Goal: Information Seeking & Learning: Learn about a topic

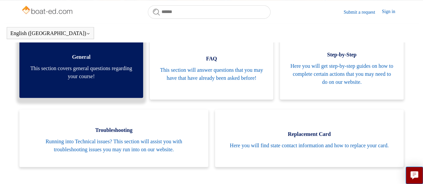
scroll to position [122, 0]
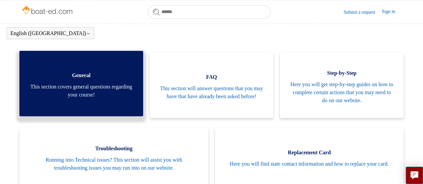
click at [117, 102] on link "General This section covers general questions regarding your course!" at bounding box center [81, 83] width 124 height 65
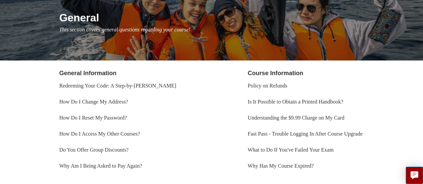
scroll to position [77, 0]
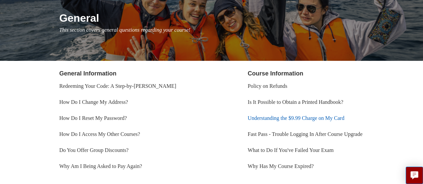
click at [255, 117] on link "Understanding the $9.99 Charge on My Card" at bounding box center [296, 118] width 97 height 6
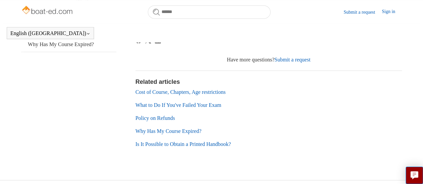
scroll to position [219, 0]
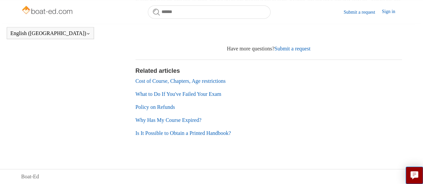
click at [222, 132] on link "Is It Possible to Obtain a Printed Handbook?" at bounding box center [183, 133] width 96 height 6
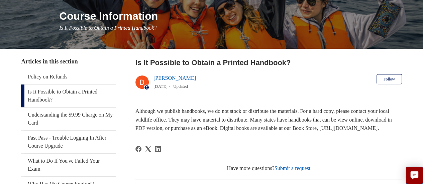
scroll to position [80, 0]
